Goal: Task Accomplishment & Management: Manage account settings

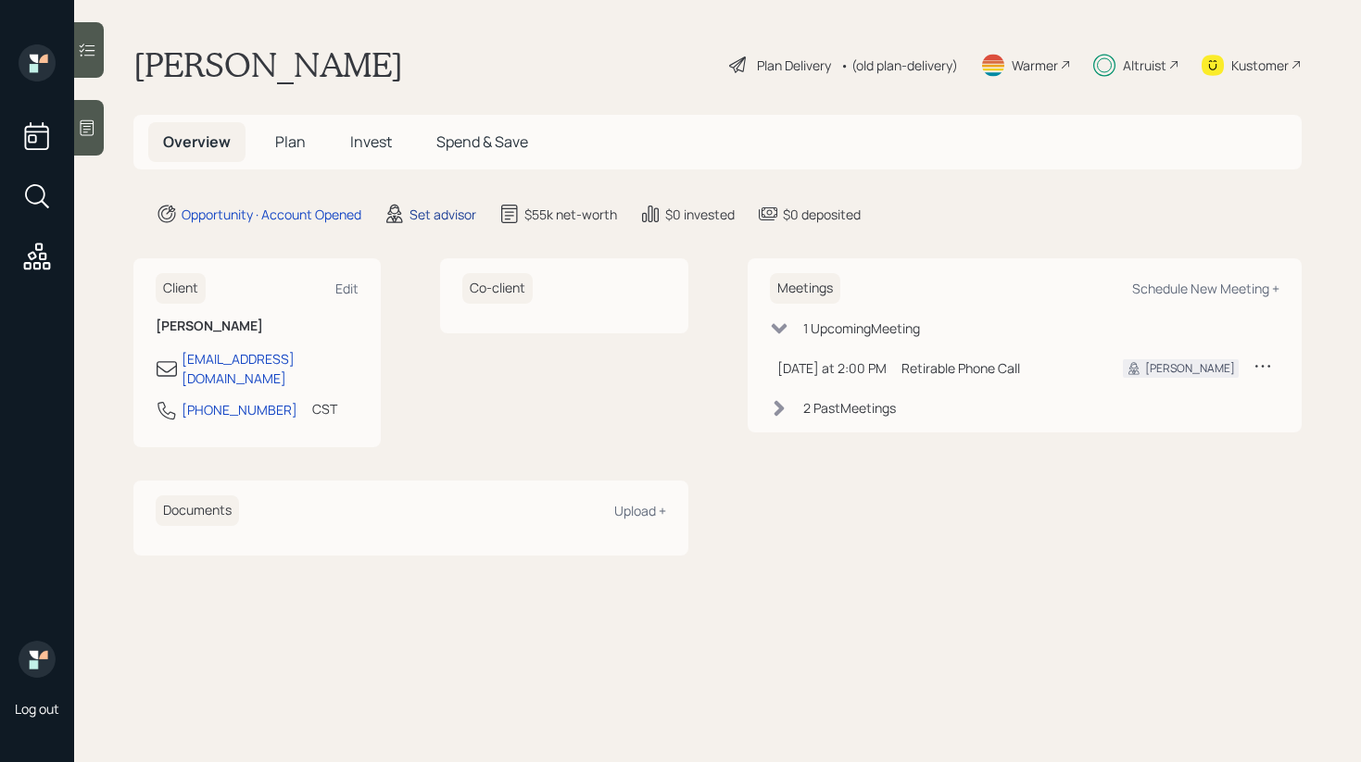
click at [428, 215] on div "Set advisor" at bounding box center [443, 214] width 67 height 19
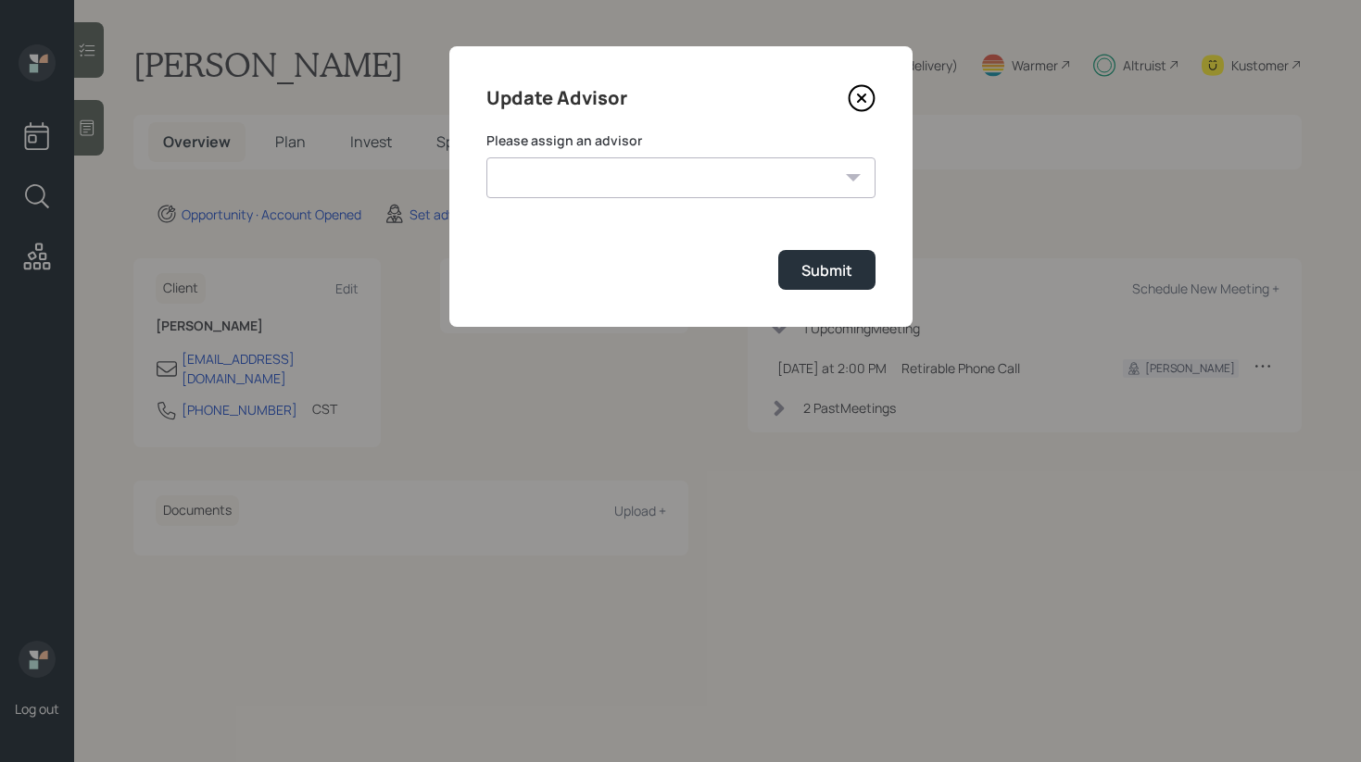
click at [661, 182] on select "[PERSON_NAME] [PERSON_NAME] End [PERSON_NAME] [PERSON_NAME] [PERSON_NAME] [PERS…" at bounding box center [680, 178] width 389 height 41
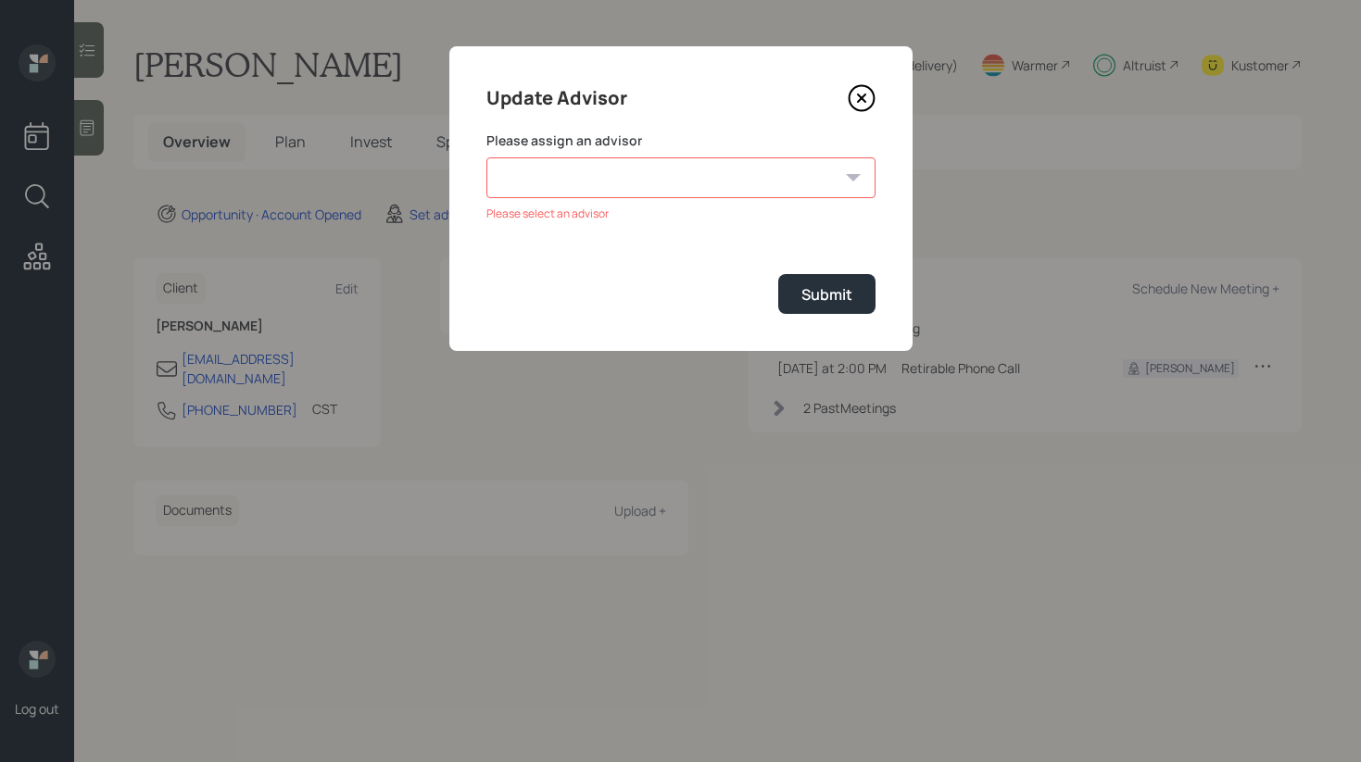
click at [861, 97] on icon at bounding box center [860, 98] width 7 height 7
